Goal: Information Seeking & Learning: Learn about a topic

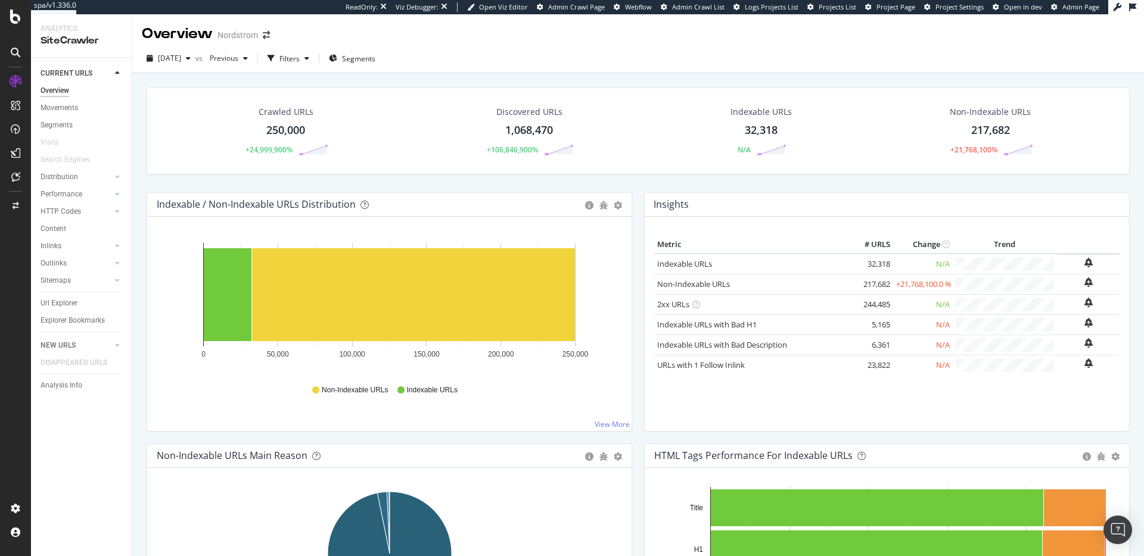
click at [663, 204] on h4 "Insights" at bounding box center [671, 205] width 35 height 16
